Goal: Transaction & Acquisition: Book appointment/travel/reservation

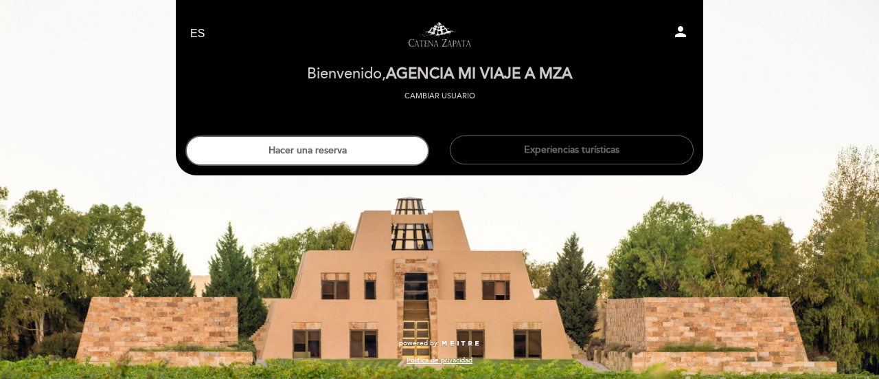
select select "es"
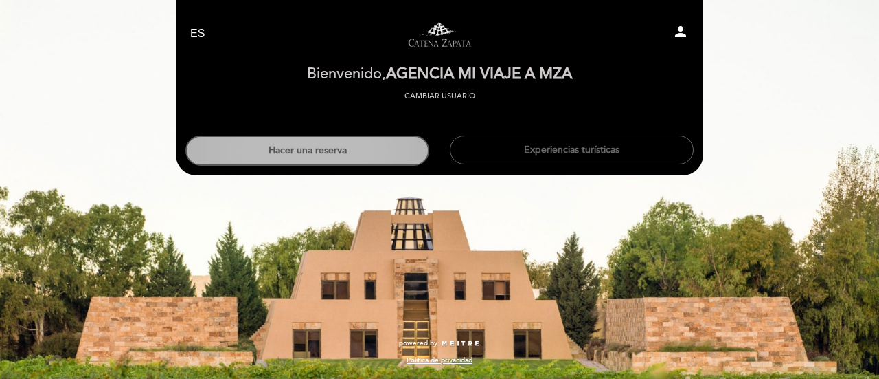
click at [330, 159] on button "Hacer una reserva" at bounding box center [307, 150] width 244 height 30
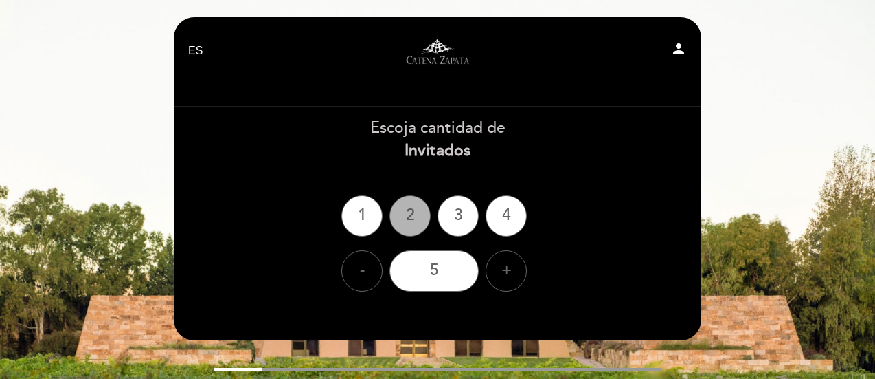
click at [409, 217] on div "2" at bounding box center [410, 215] width 41 height 41
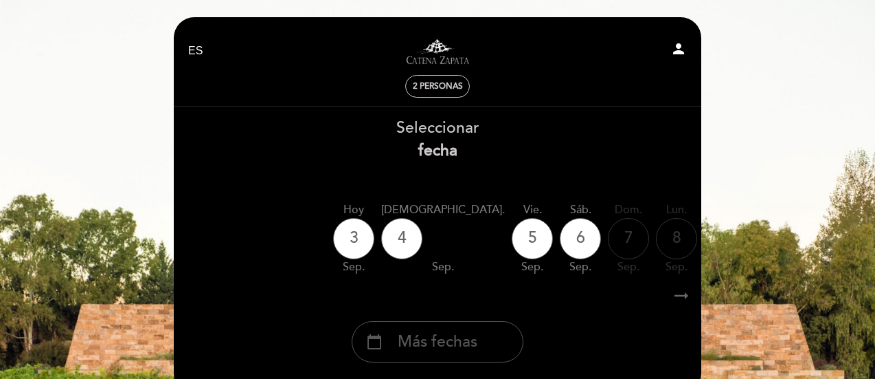
click at [429, 328] on div "calendar_today Más fechas" at bounding box center [438, 341] width 172 height 41
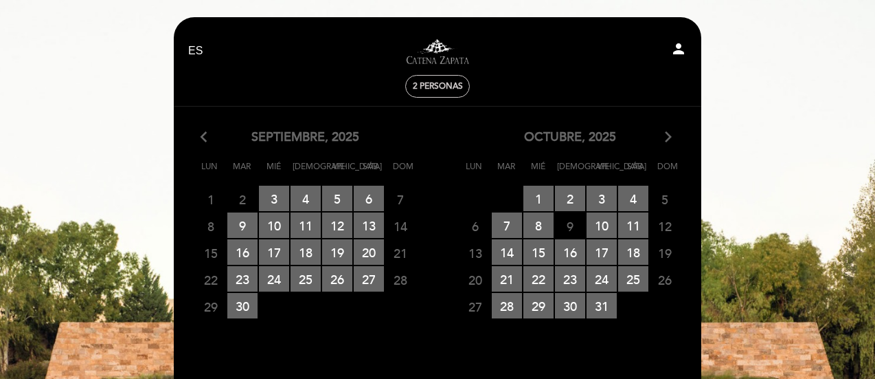
click at [663, 134] on icon "arrow_forward_ios" at bounding box center [668, 137] width 12 height 18
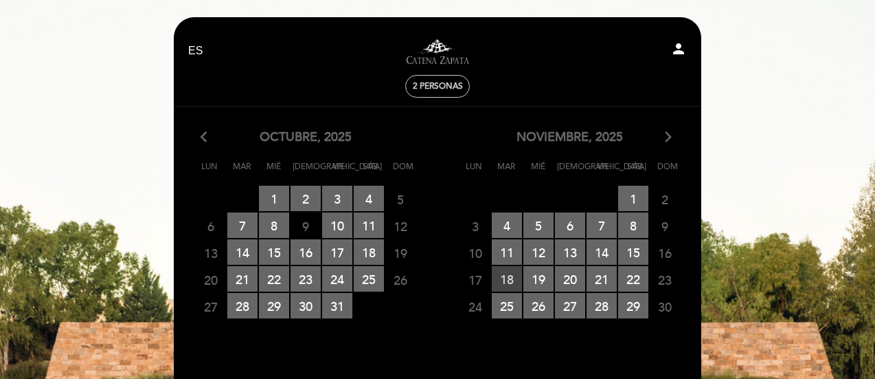
click at [511, 277] on span "18 RESERVAS DISPONIBLES" at bounding box center [507, 278] width 30 height 25
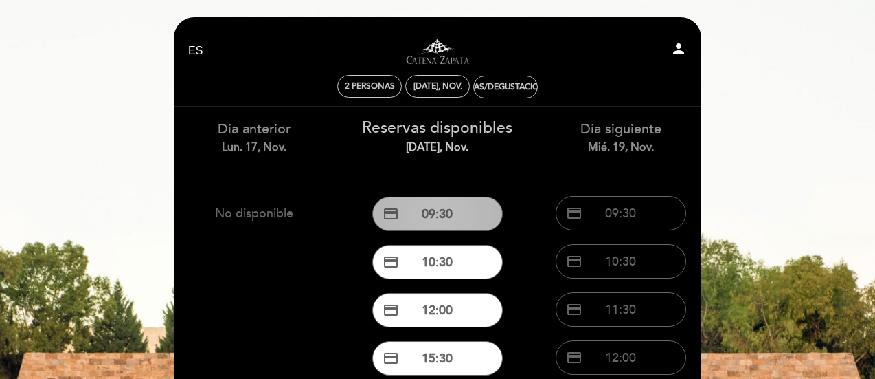
click at [408, 211] on button "credit_card 09:30" at bounding box center [437, 213] width 131 height 34
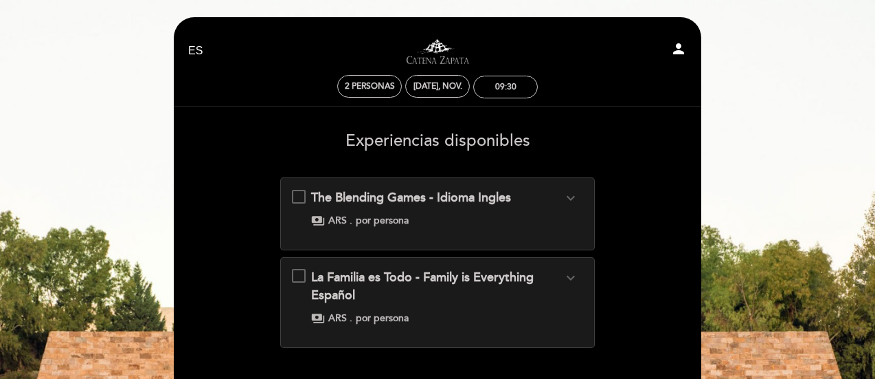
click at [386, 216] on span "por persona" at bounding box center [382, 221] width 53 height 14
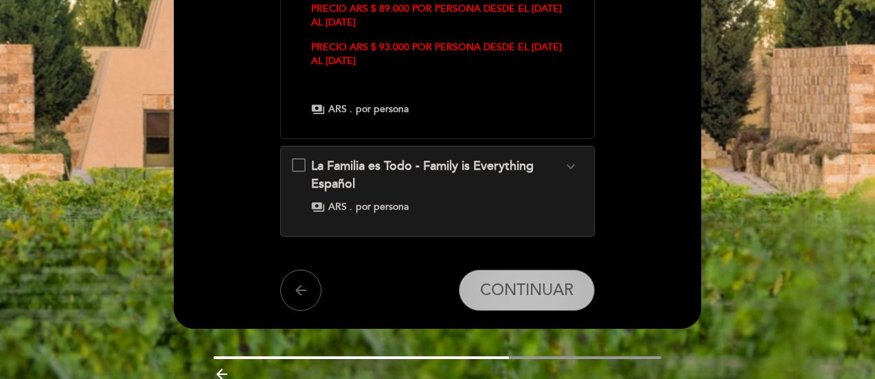
click at [515, 280] on span "CONTINUAR" at bounding box center [526, 289] width 93 height 19
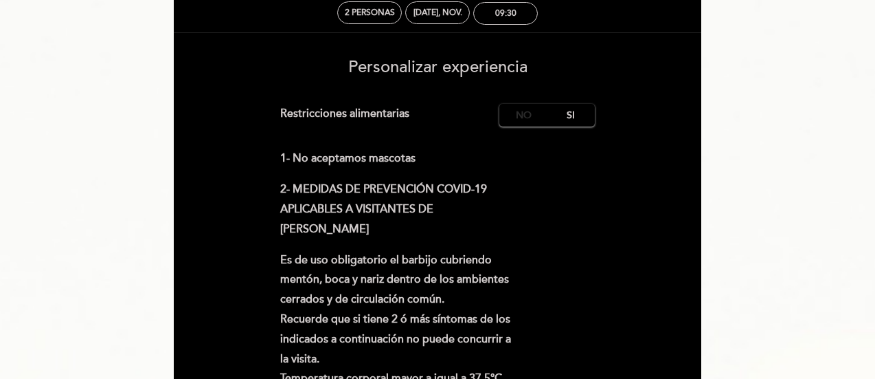
click at [530, 112] on label "No" at bounding box center [523, 115] width 48 height 23
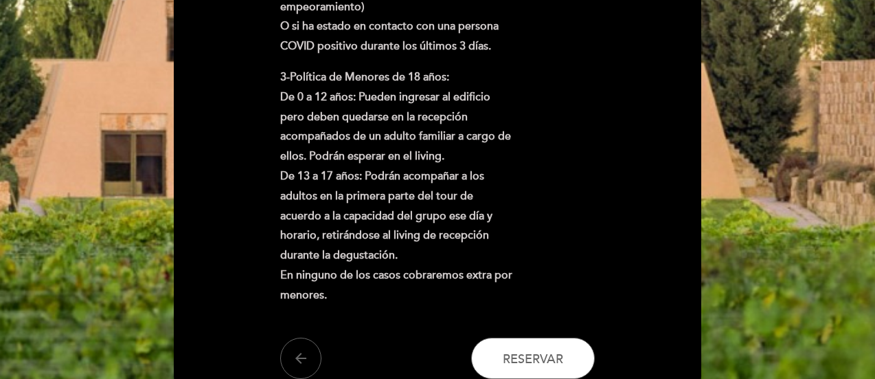
scroll to position [417, 0]
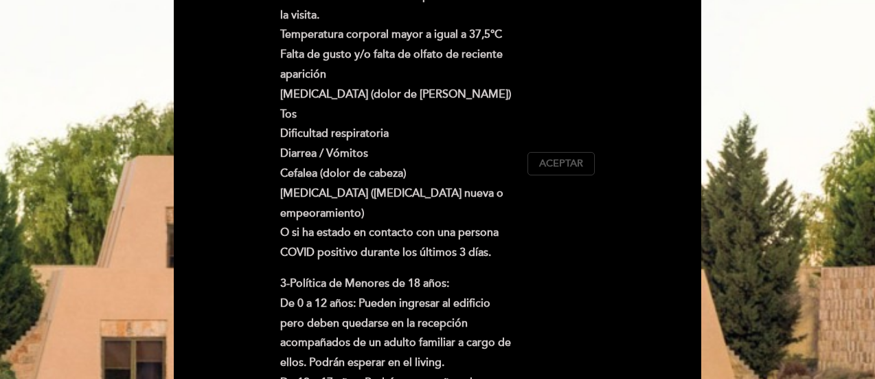
click at [561, 169] on span "Aceptar" at bounding box center [561, 164] width 44 height 14
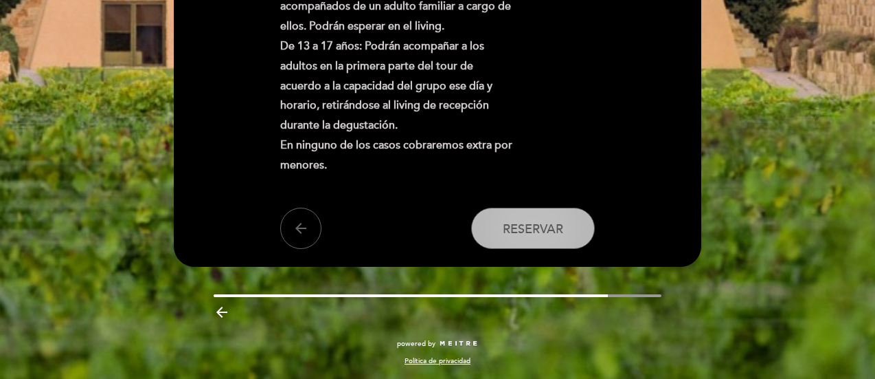
click at [541, 225] on span "Reservar" at bounding box center [533, 228] width 60 height 15
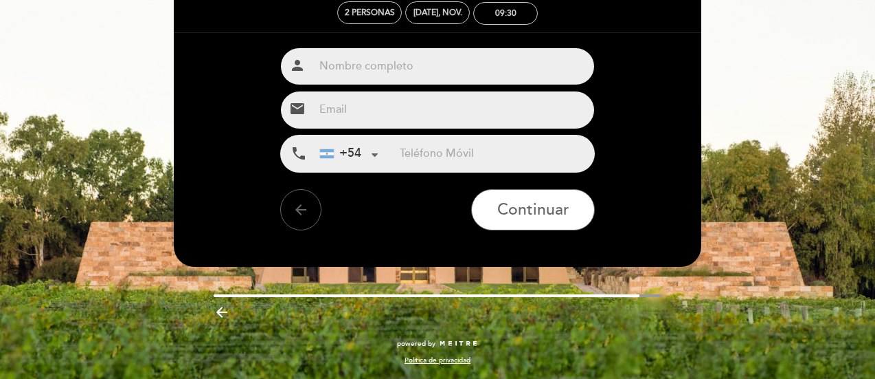
scroll to position [0, 0]
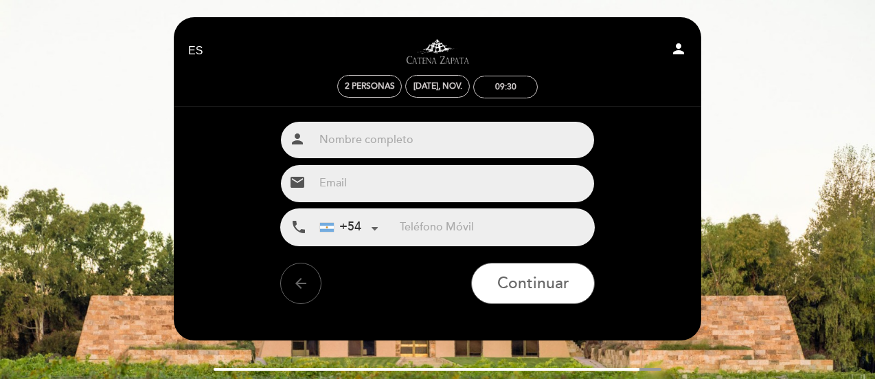
click at [398, 146] on input "text" at bounding box center [454, 140] width 281 height 36
paste input "[PERSON_NAME] y [PERSON_NAME] x2"
type input "[PERSON_NAME] y [PERSON_NAME] x2"
click at [420, 179] on input "email" at bounding box center [454, 183] width 281 height 36
type input "[EMAIL_ADDRESS][DOMAIN_NAME]"
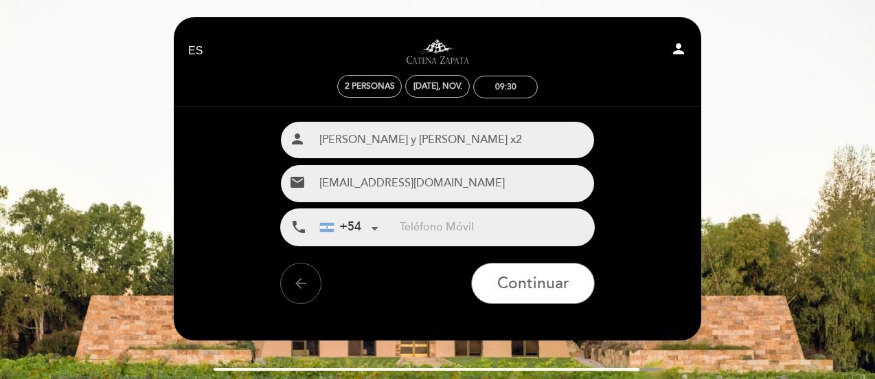
click at [414, 230] on input "tel" at bounding box center [497, 227] width 194 height 36
click at [425, 221] on input "tel" at bounding box center [497, 227] width 194 height 36
paste input "[PHONE_NUMBER]"
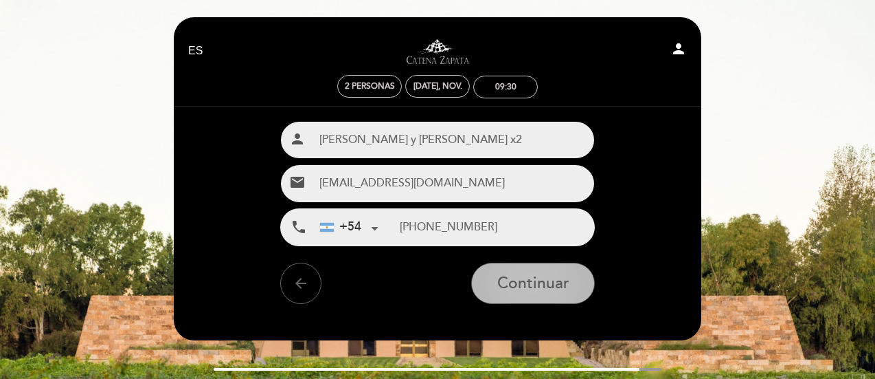
type input "[PHONE_NUMBER]"
click at [537, 283] on span "Continuar" at bounding box center [533, 283] width 72 height 19
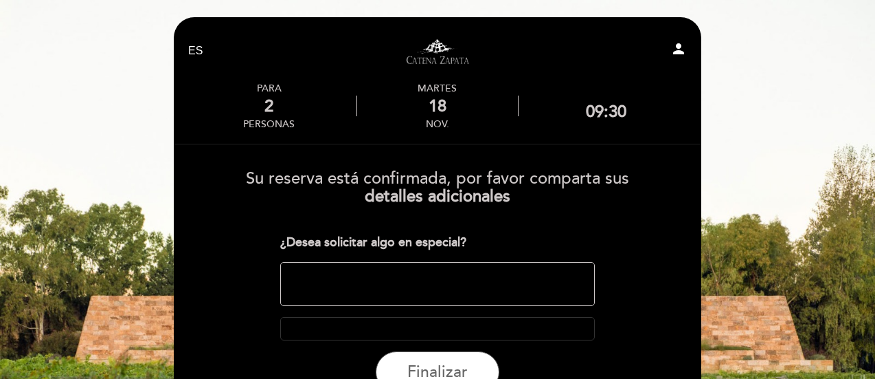
scroll to position [98, 0]
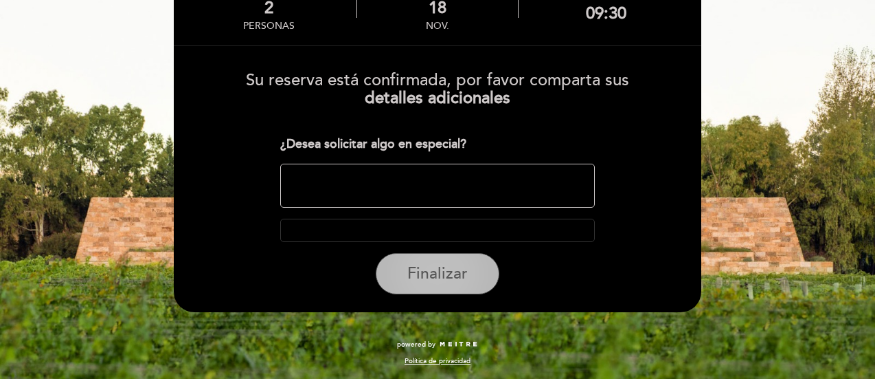
click at [442, 275] on span "Finalizar" at bounding box center [437, 273] width 60 height 19
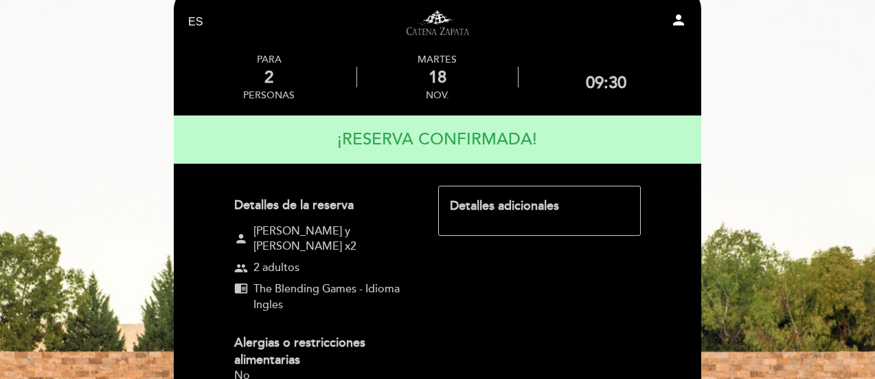
scroll to position [239, 0]
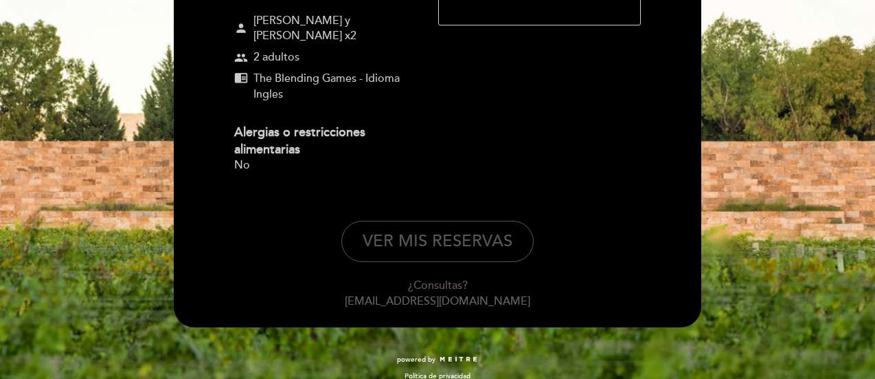
click at [451, 227] on button "VER MIS RESERVAS" at bounding box center [437, 241] width 192 height 41
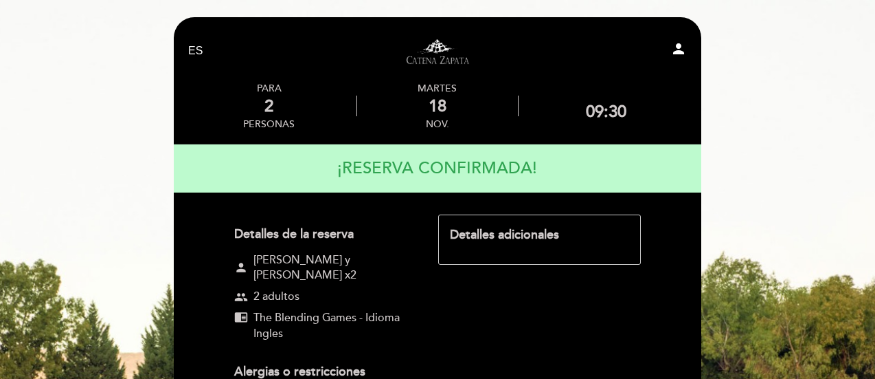
select select "es"
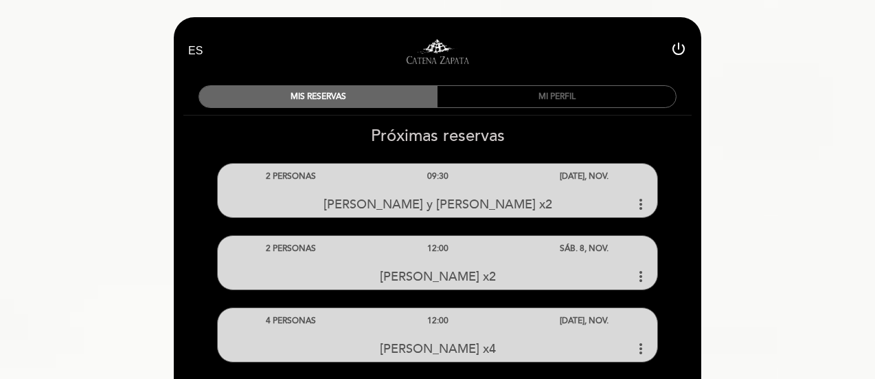
click at [438, 52] on link "Visitas y degustaciones en La Pirámide" at bounding box center [438, 51] width 172 height 38
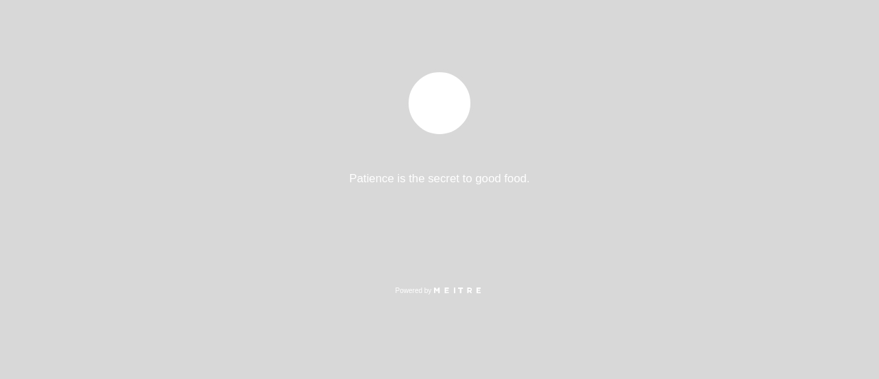
select select "es"
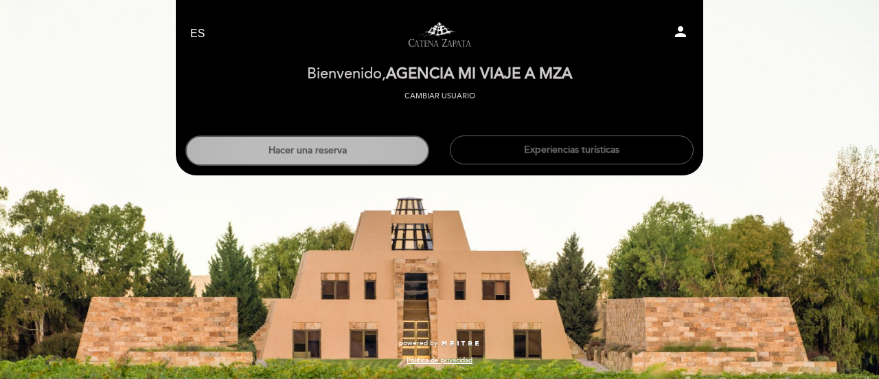
click at [273, 138] on button "Hacer una reserva" at bounding box center [307, 150] width 244 height 30
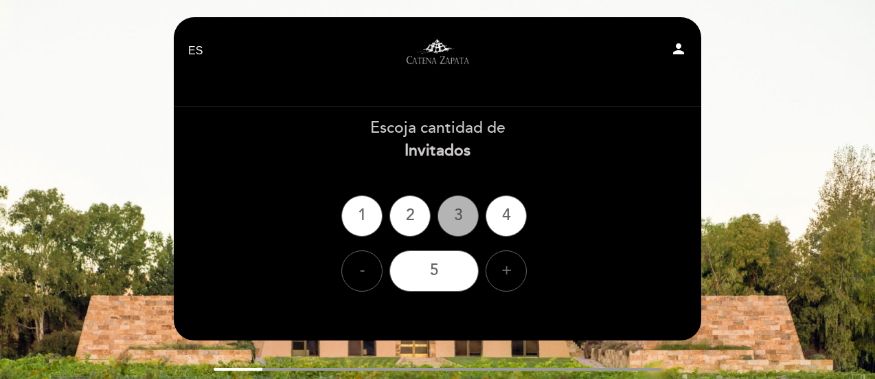
click at [467, 212] on div "3" at bounding box center [458, 215] width 41 height 41
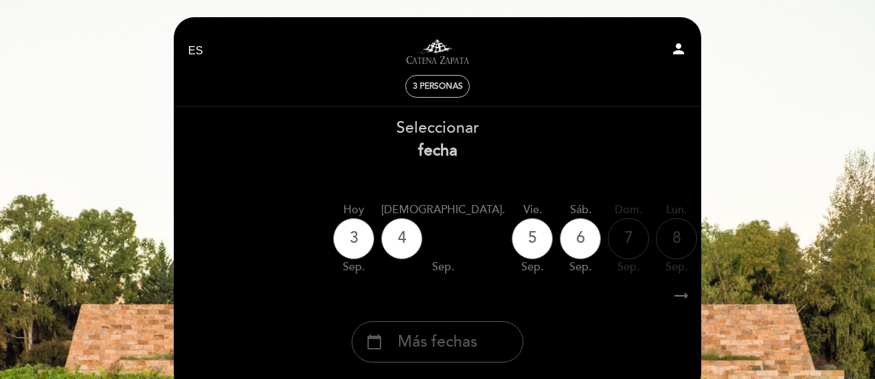
click at [447, 335] on span "Más fechas" at bounding box center [438, 341] width 80 height 23
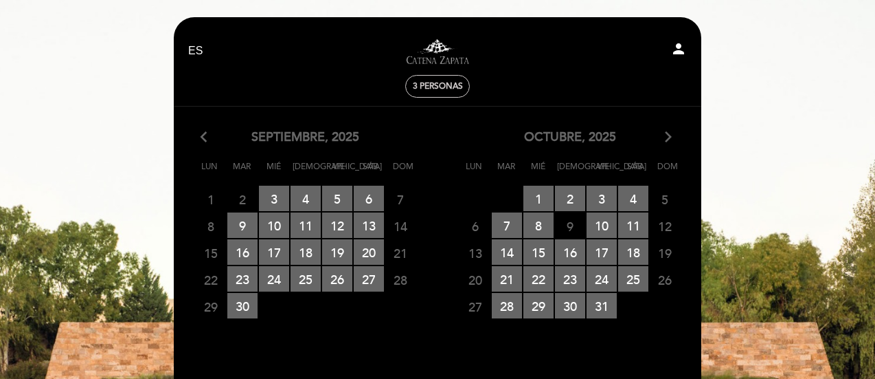
click at [668, 128] on section "arrow_back_ios septiembre, 2025 arrow_forward_ios Lun Mar Mié Jue Vie Sáb Dom 1…" at bounding box center [437, 249] width 529 height 286
click at [668, 134] on icon "arrow_forward_ios" at bounding box center [668, 137] width 12 height 18
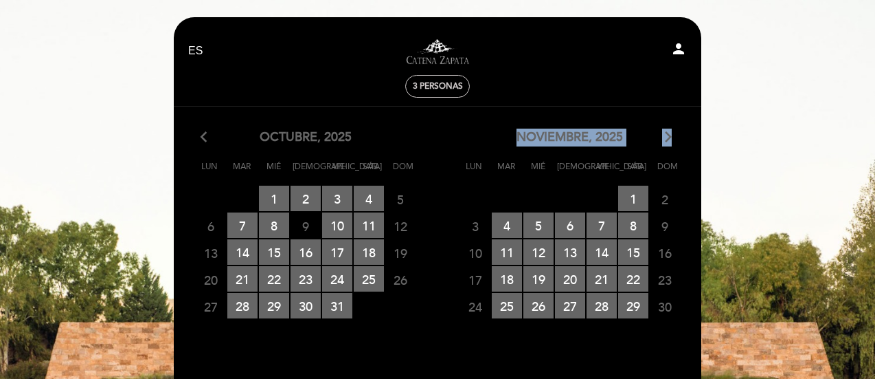
click at [668, 134] on icon "arrow_forward_ios" at bounding box center [668, 137] width 12 height 18
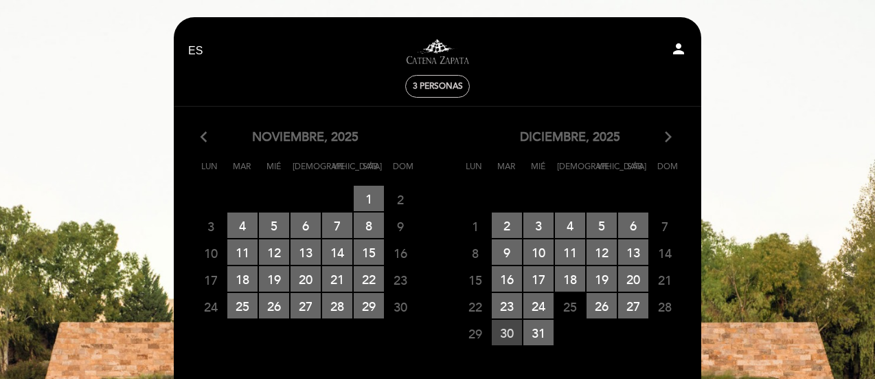
click at [510, 335] on span "30 RESERVAS DISPONIBLES" at bounding box center [507, 331] width 30 height 25
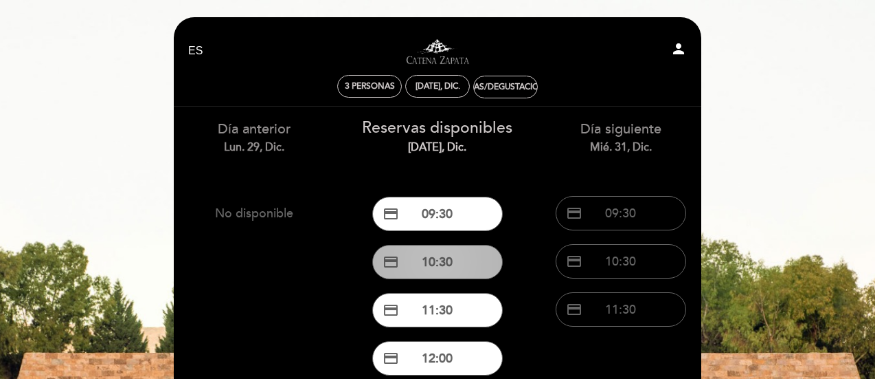
scroll to position [137, 0]
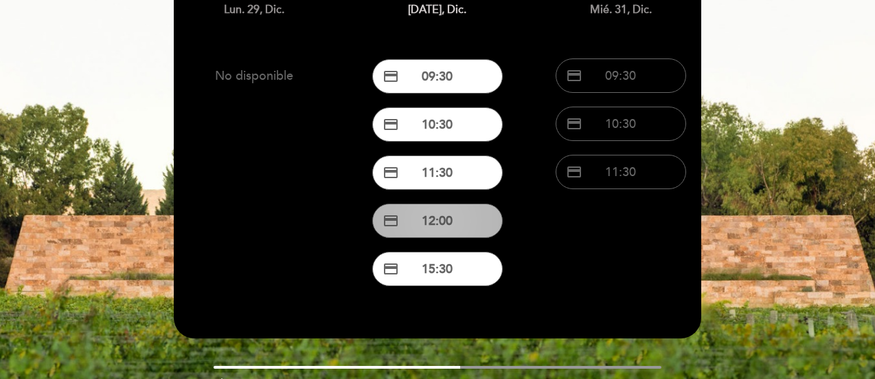
click at [412, 223] on button "credit_card 12:00" at bounding box center [437, 220] width 131 height 34
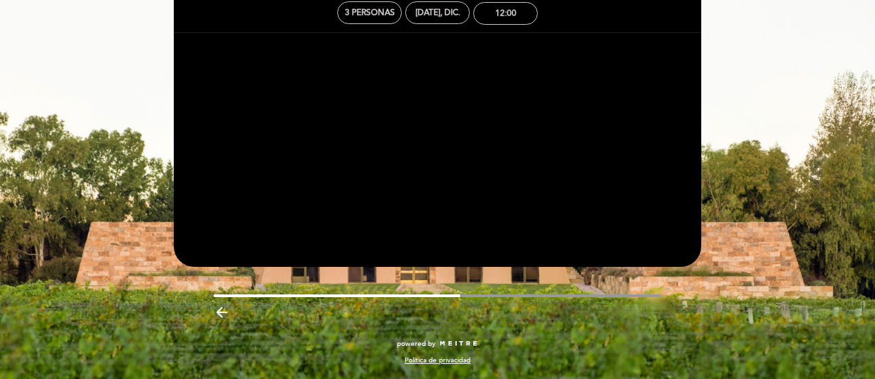
scroll to position [0, 0]
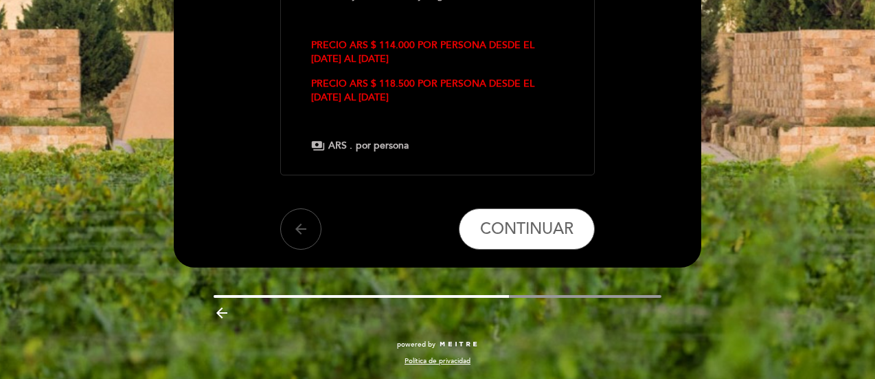
click at [291, 233] on button "arrow_back" at bounding box center [300, 228] width 41 height 41
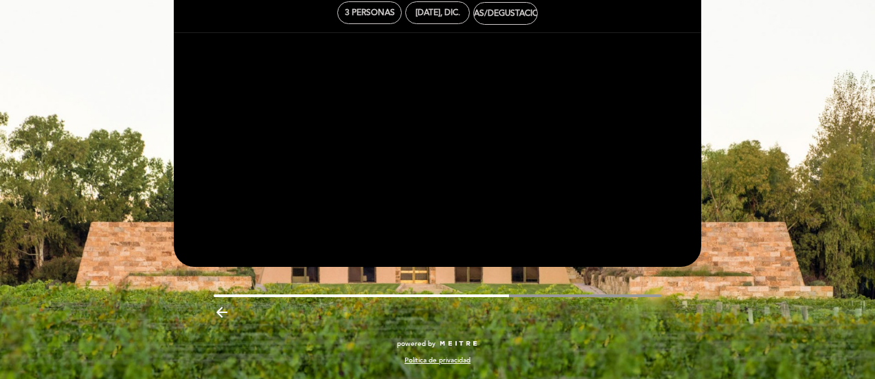
scroll to position [74, 0]
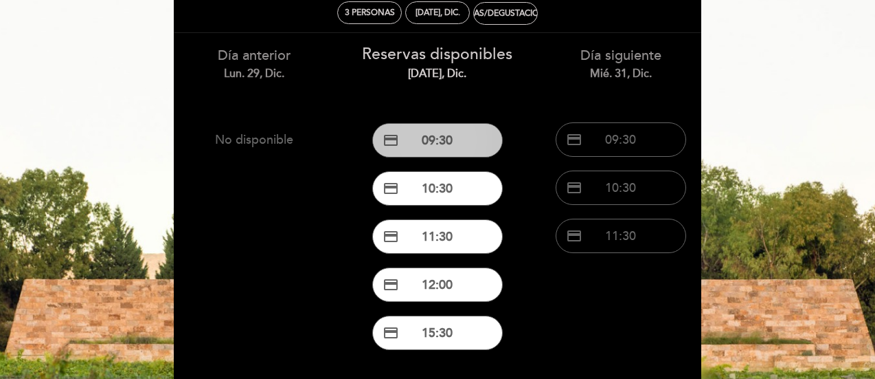
click at [445, 138] on button "credit_card 09:30" at bounding box center [437, 140] width 131 height 34
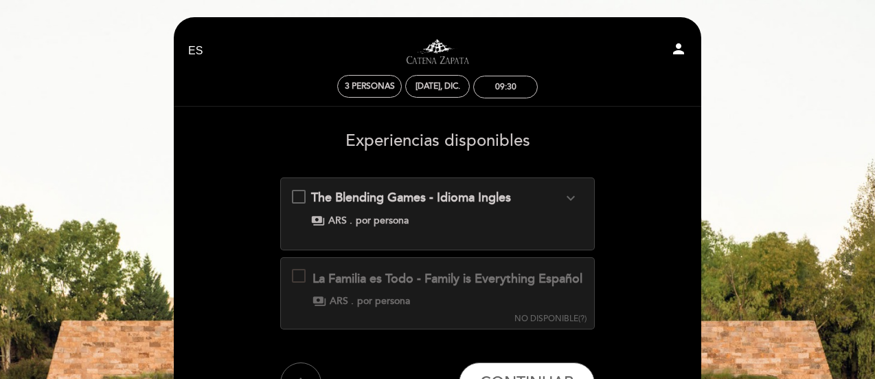
scroll to position [137, 0]
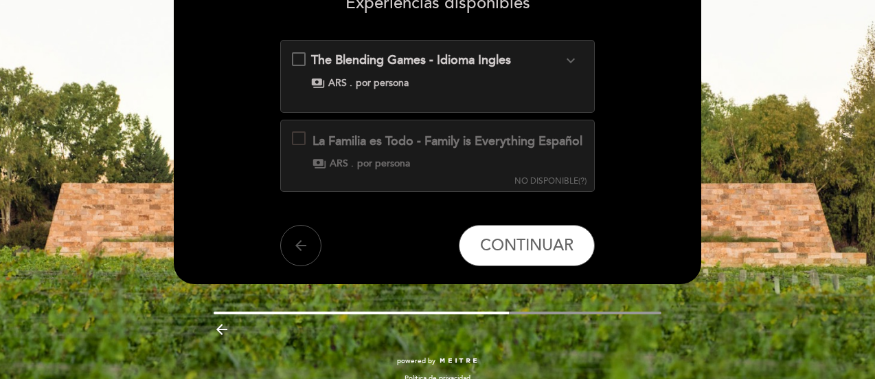
click at [300, 253] on icon "arrow_back" at bounding box center [301, 245] width 16 height 16
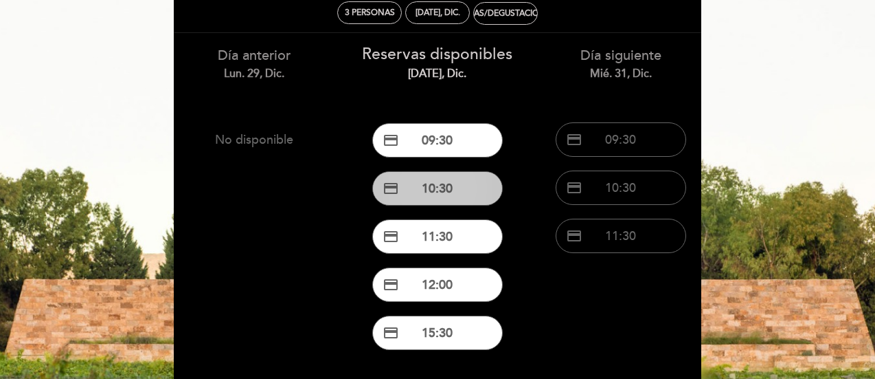
click at [429, 187] on button "credit_card 10:30" at bounding box center [437, 188] width 131 height 34
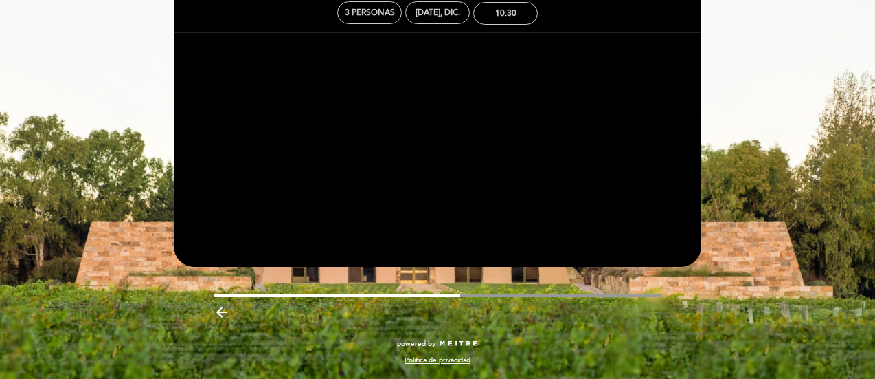
scroll to position [0, 0]
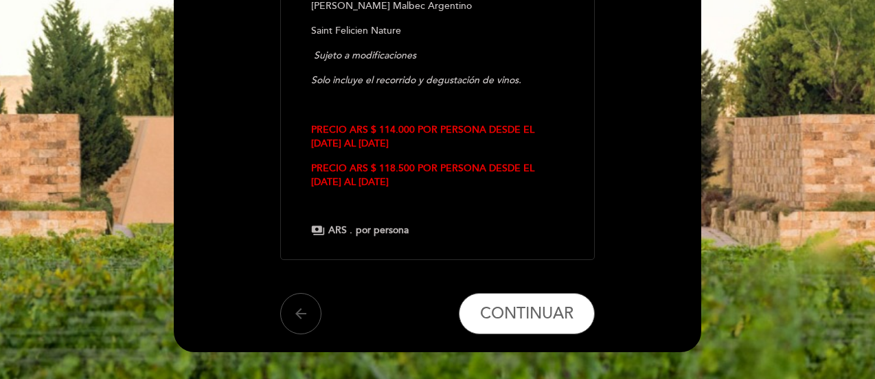
click at [304, 293] on button "arrow_back" at bounding box center [300, 313] width 41 height 41
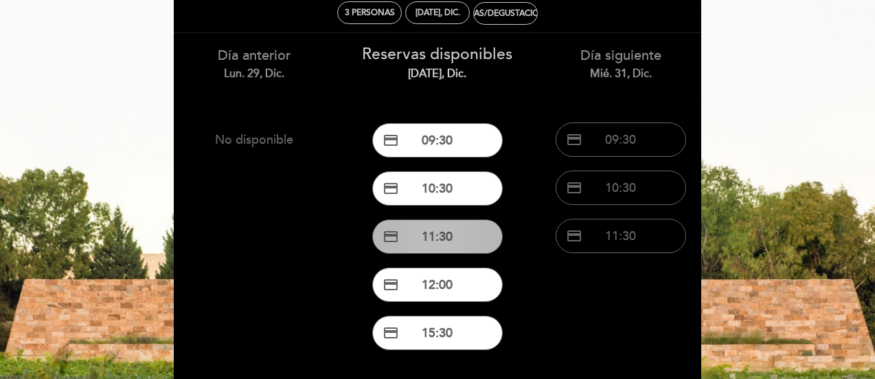
click at [436, 232] on button "credit_card 11:30" at bounding box center [437, 236] width 131 height 34
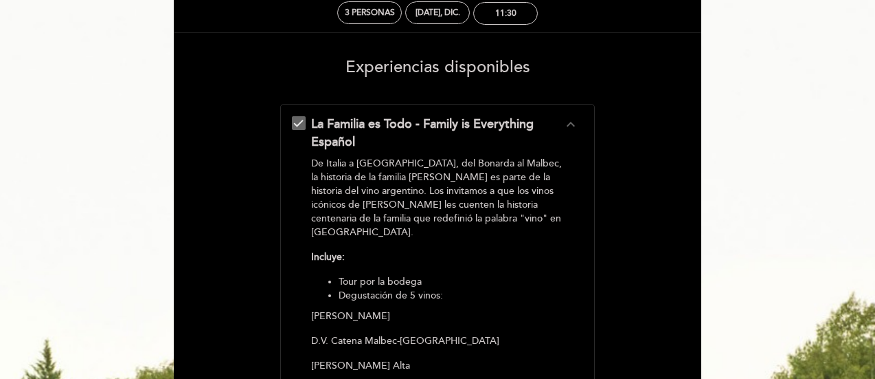
scroll to position [0, 0]
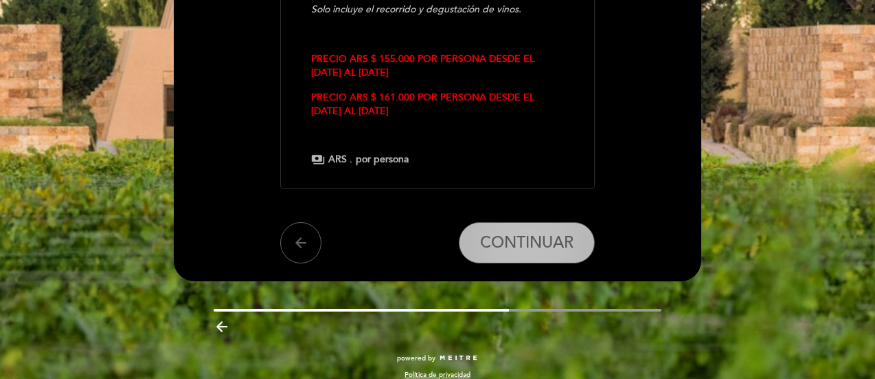
click at [490, 233] on span "CONTINUAR" at bounding box center [526, 242] width 93 height 19
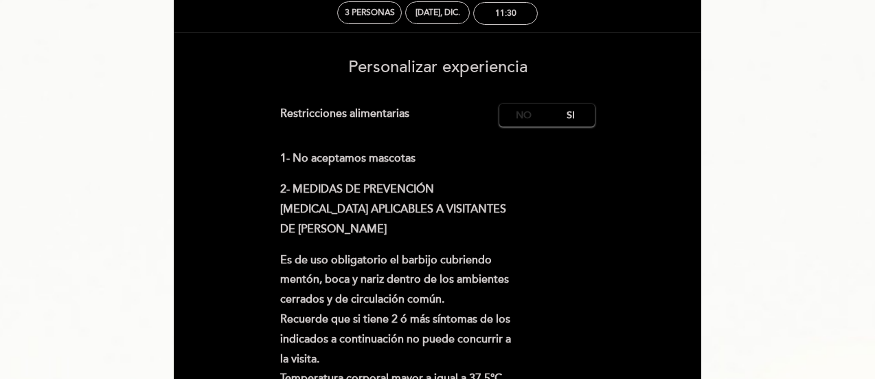
click at [511, 117] on label "No" at bounding box center [523, 115] width 48 height 23
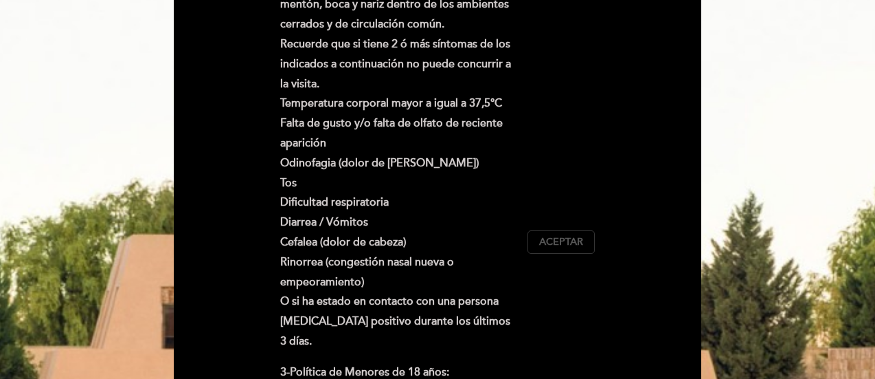
click at [569, 235] on span "Aceptar" at bounding box center [561, 242] width 44 height 14
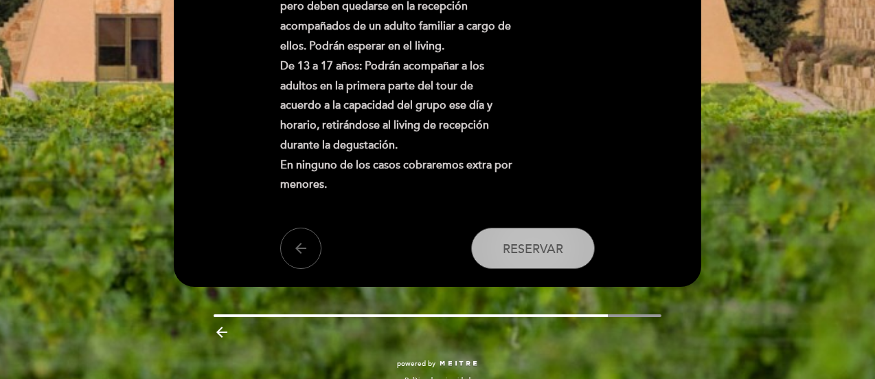
click at [550, 241] on span "Reservar" at bounding box center [533, 248] width 60 height 15
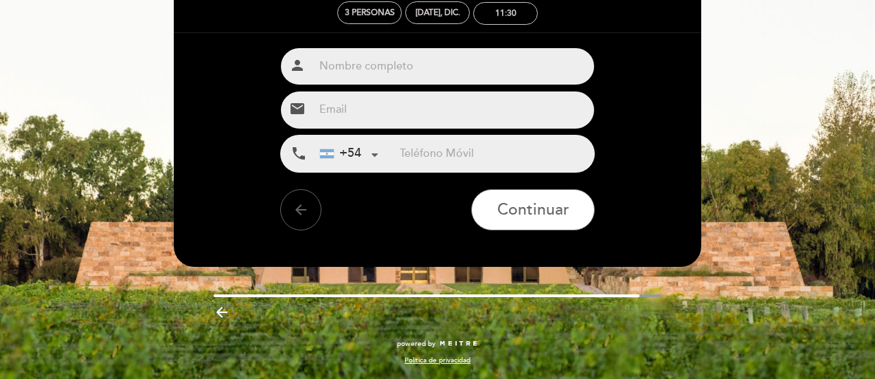
scroll to position [0, 0]
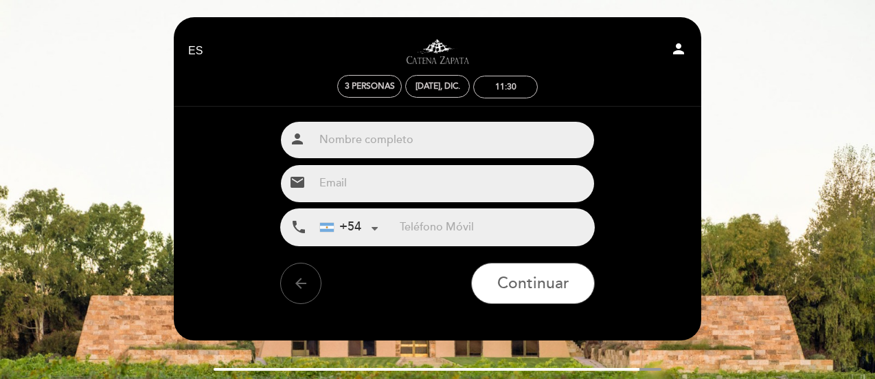
click at [440, 150] on input "text" at bounding box center [454, 140] width 281 height 36
paste input "Renzo Garay 3"
type input "Renzo Garay 3"
click at [438, 183] on input "email" at bounding box center [454, 183] width 281 height 36
type input "[EMAIL_ADDRESS][DOMAIN_NAME]"
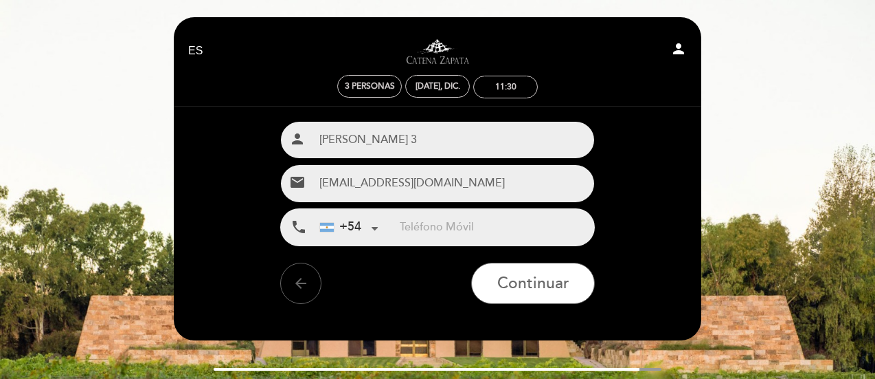
click at [438, 227] on input "tel" at bounding box center [497, 227] width 194 height 36
paste input "[PHONE_NUMBER]"
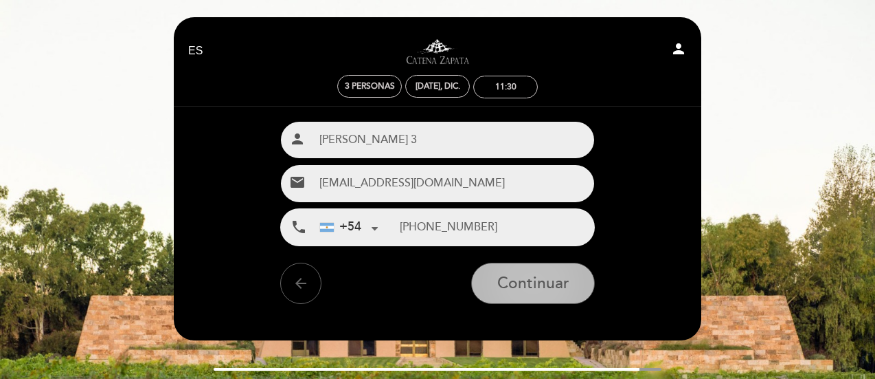
type input "[PHONE_NUMBER]"
click at [561, 284] on span "Continuar" at bounding box center [533, 283] width 72 height 19
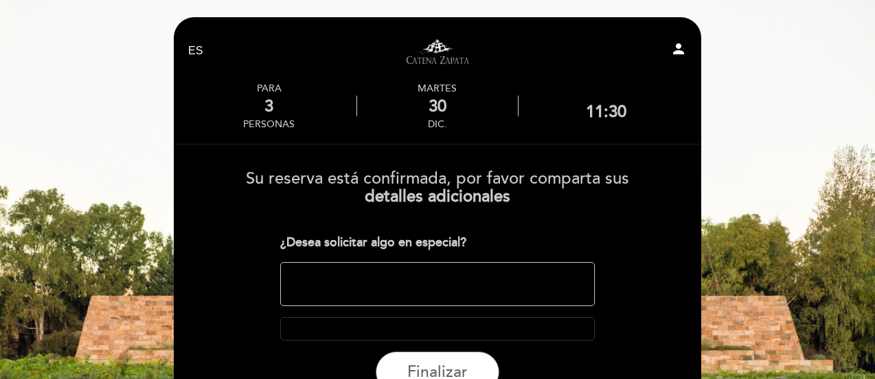
scroll to position [69, 0]
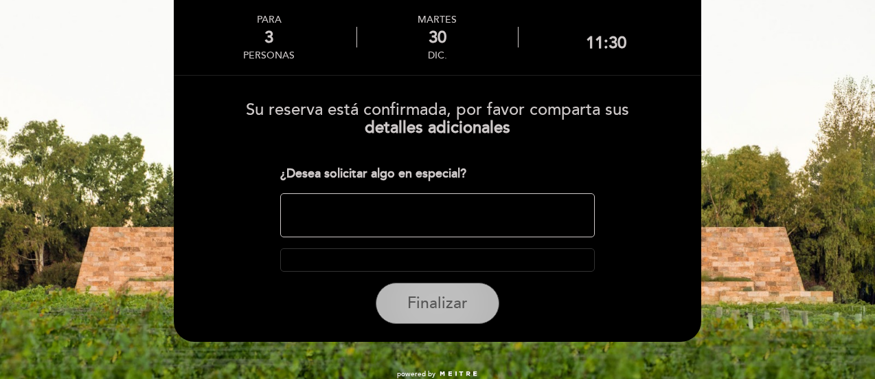
click at [403, 306] on button "Finalizar" at bounding box center [438, 302] width 124 height 41
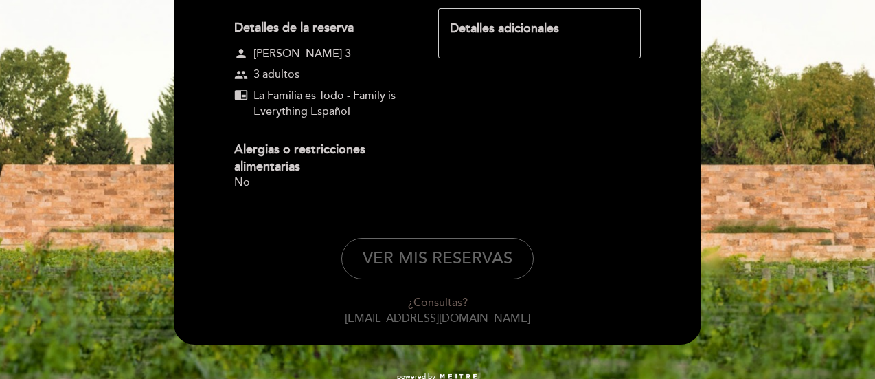
scroll to position [239, 0]
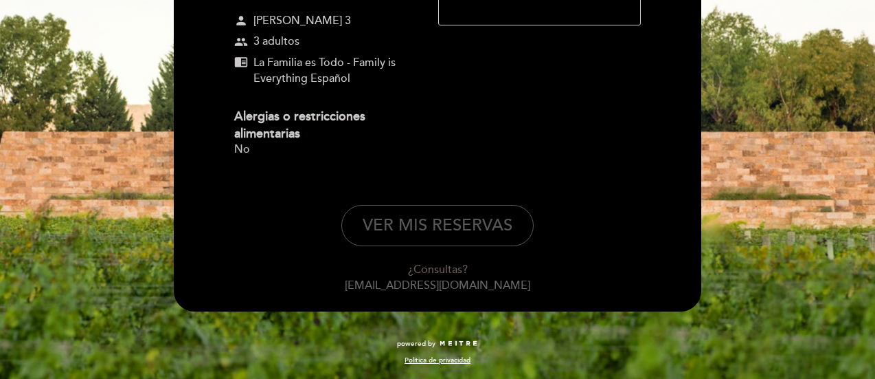
click at [437, 233] on button "VER MIS RESERVAS" at bounding box center [437, 225] width 192 height 41
select select "es"
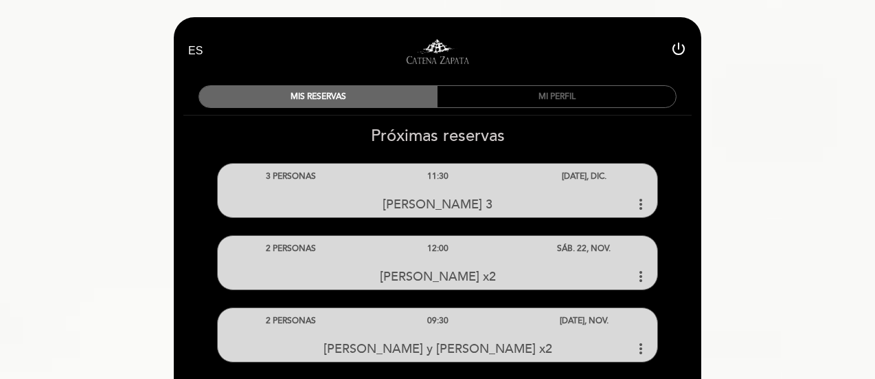
click at [442, 55] on link "Visitas y degustaciones en La Pirámide" at bounding box center [438, 51] width 172 height 38
